Goal: Find specific page/section: Find specific page/section

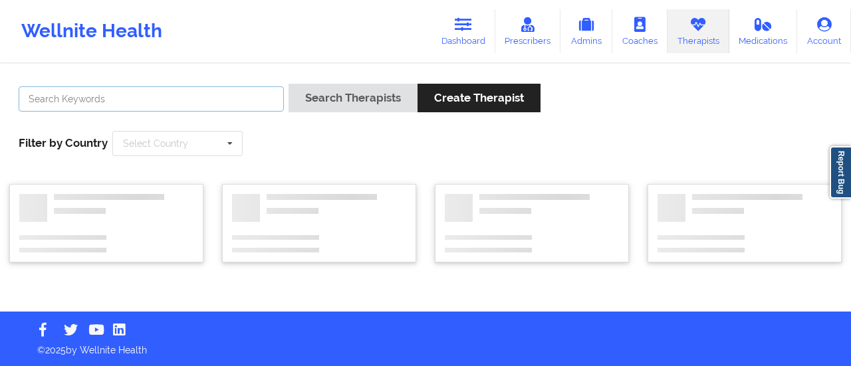
click at [225, 98] on input "text" at bounding box center [151, 98] width 265 height 25
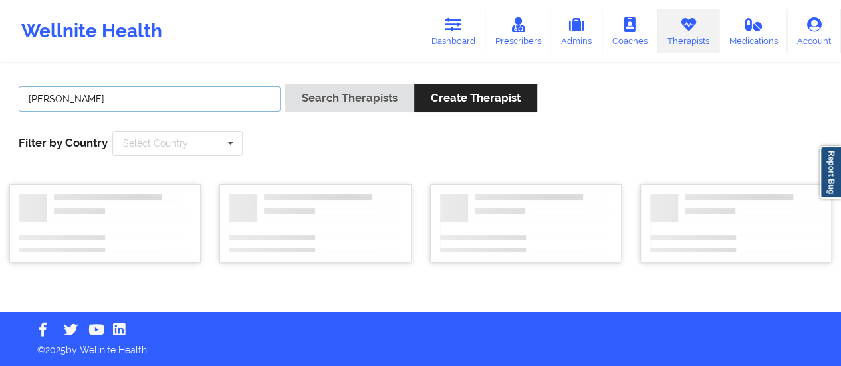
type input "[PERSON_NAME]"
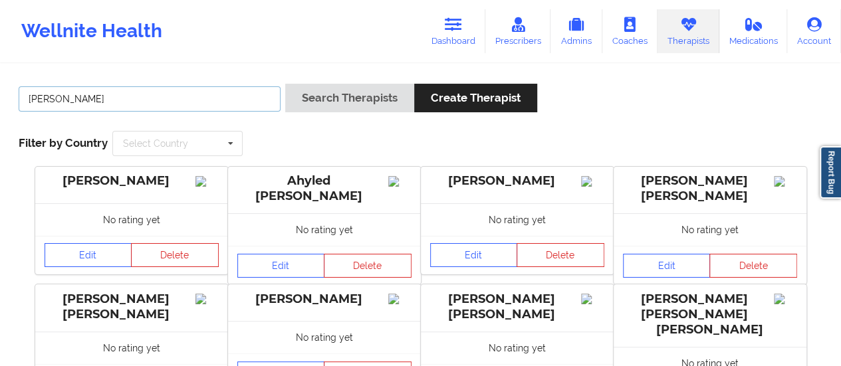
click at [285, 84] on button "Search Therapists" at bounding box center [349, 98] width 129 height 29
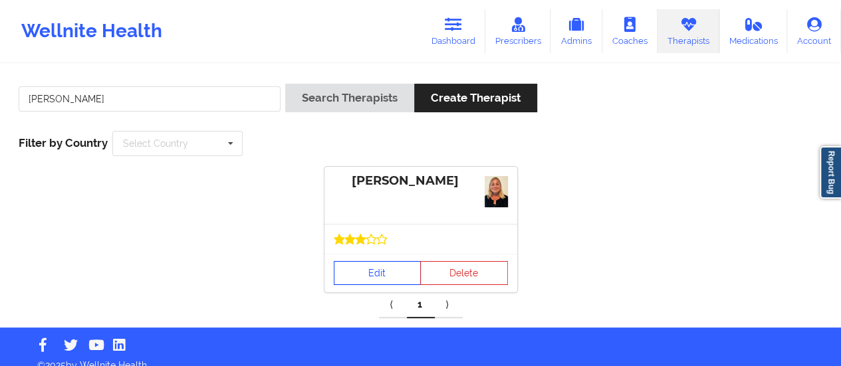
click at [342, 284] on link "Edit" at bounding box center [378, 273] width 88 height 24
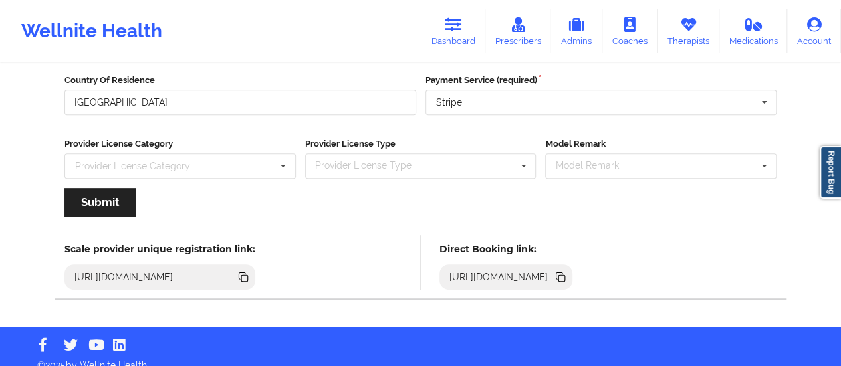
scroll to position [239, 0]
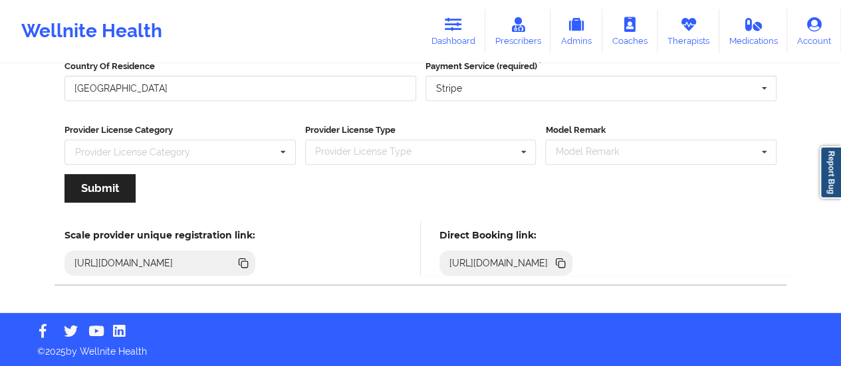
click at [565, 264] on icon at bounding box center [561, 264] width 7 height 7
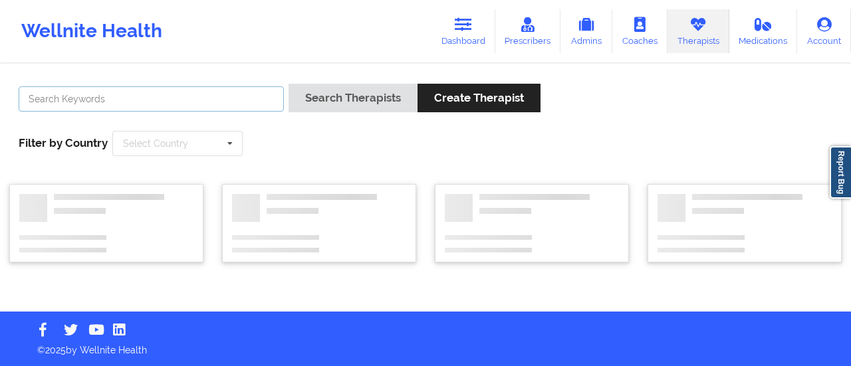
click at [177, 106] on input "text" at bounding box center [151, 98] width 265 height 25
type input "[PERSON_NAME]"
click at [288, 84] on button "Search Therapists" at bounding box center [352, 98] width 129 height 29
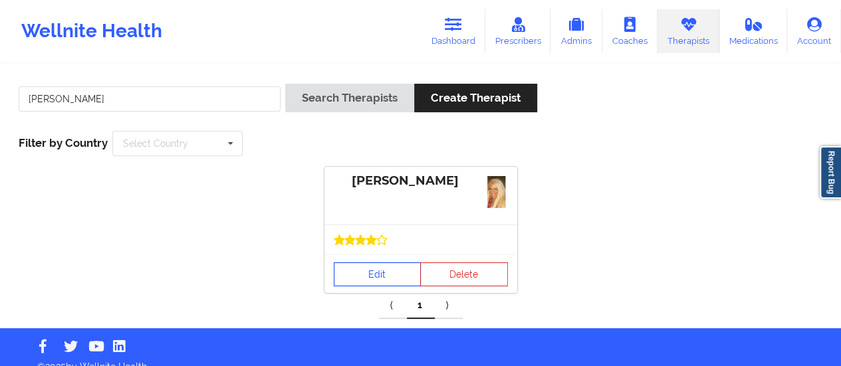
click at [371, 276] on link "Edit" at bounding box center [378, 274] width 88 height 24
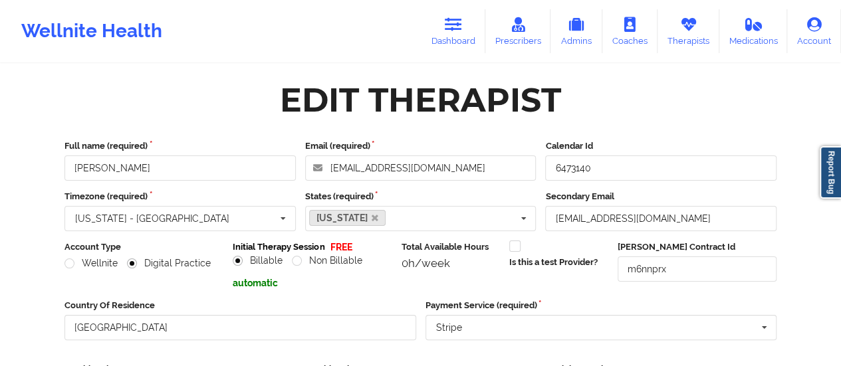
scroll to position [239, 0]
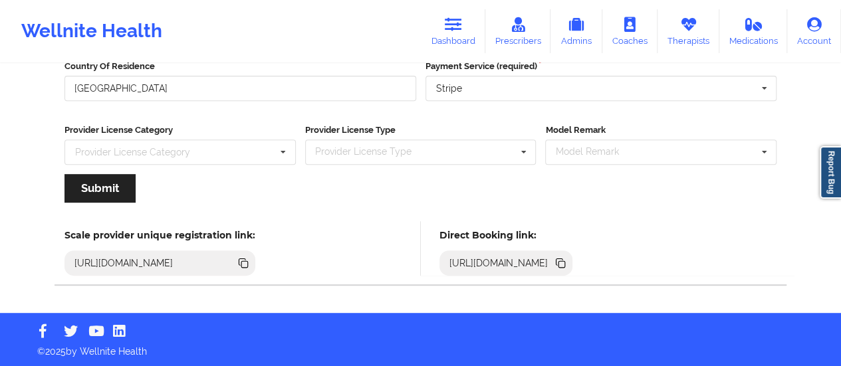
click at [567, 257] on icon at bounding box center [560, 263] width 15 height 15
